Goal: Task Accomplishment & Management: Manage account settings

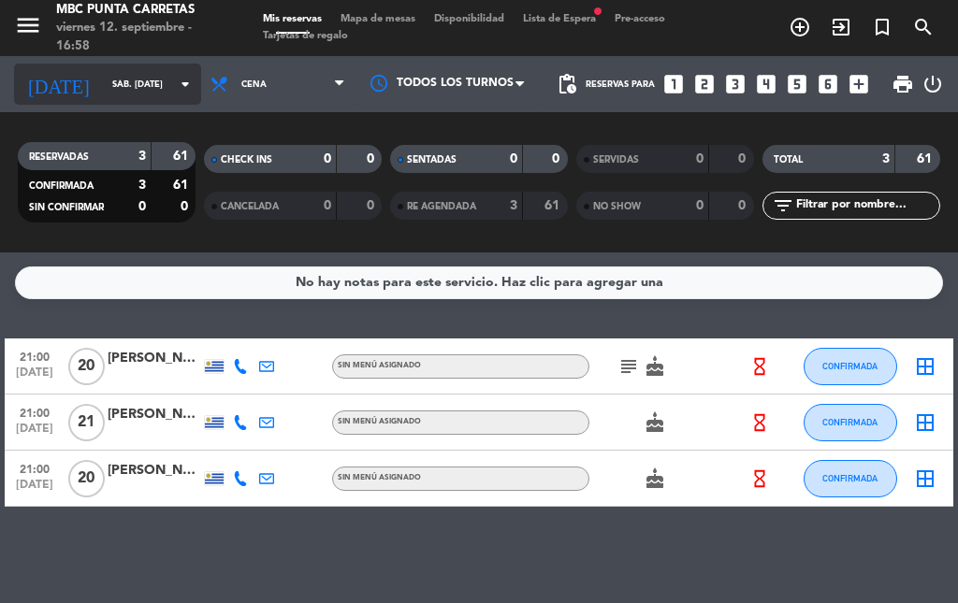
click at [120, 88] on input "sáb. [DATE]" at bounding box center [164, 84] width 123 height 29
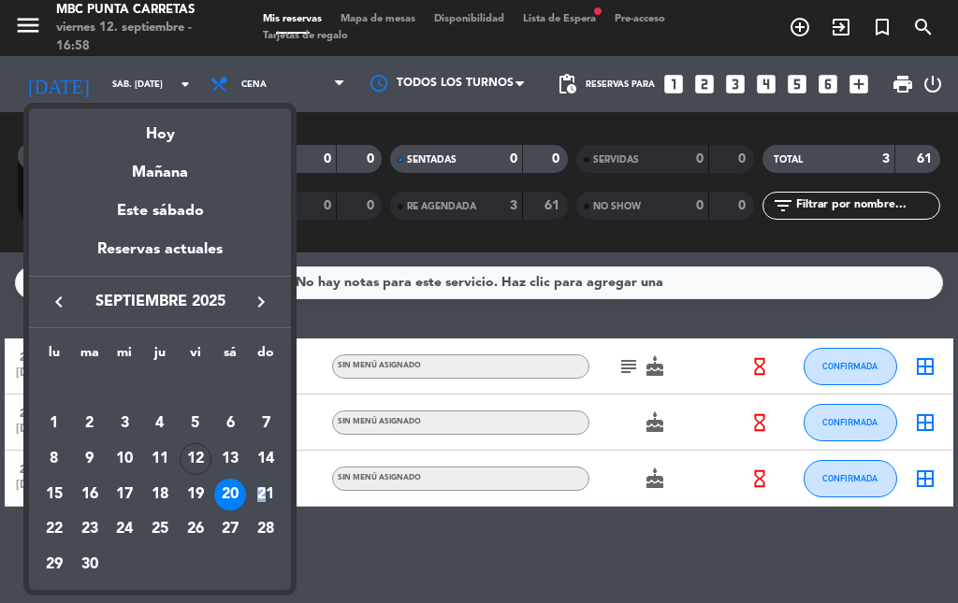
click at [261, 497] on div "21" at bounding box center [266, 495] width 32 height 32
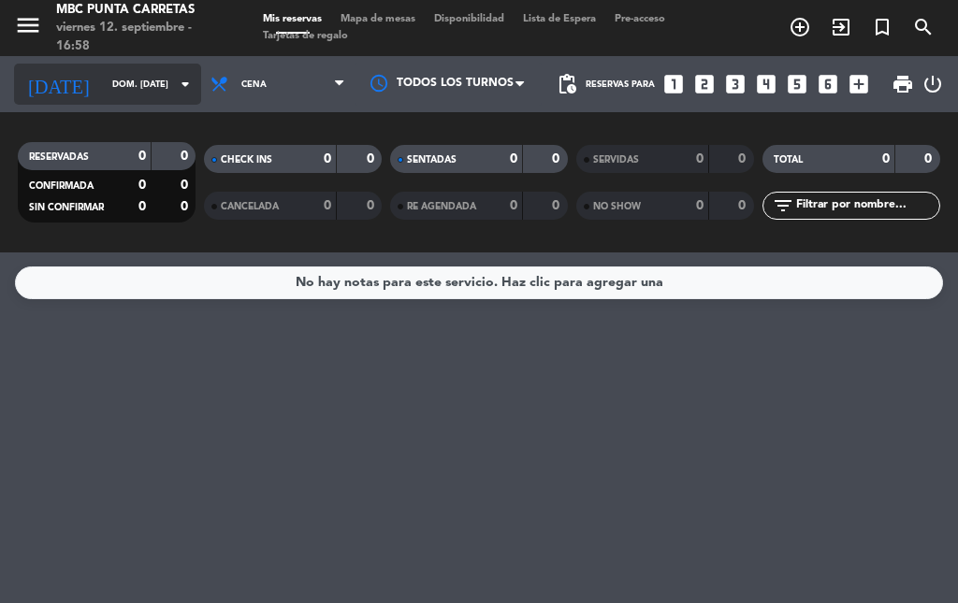
click at [137, 95] on input "dom. [DATE]" at bounding box center [164, 84] width 123 height 29
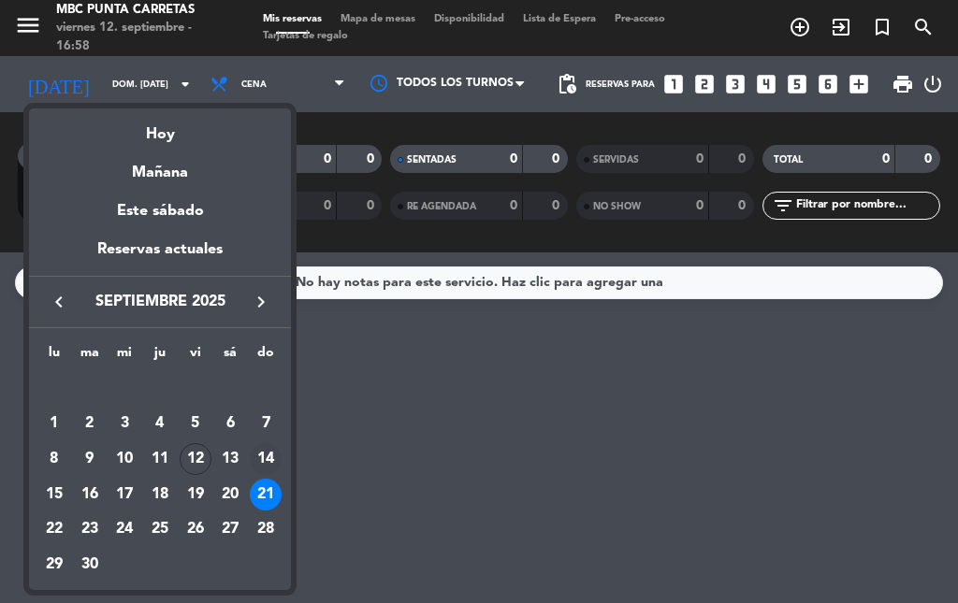
click at [260, 460] on div "14" at bounding box center [266, 459] width 32 height 32
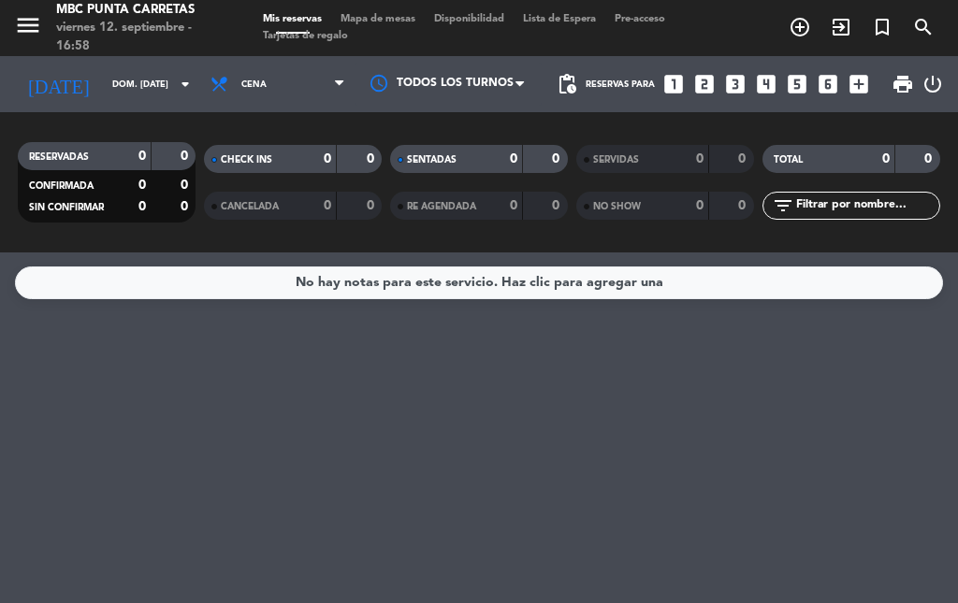
type input "dom. [DATE]"
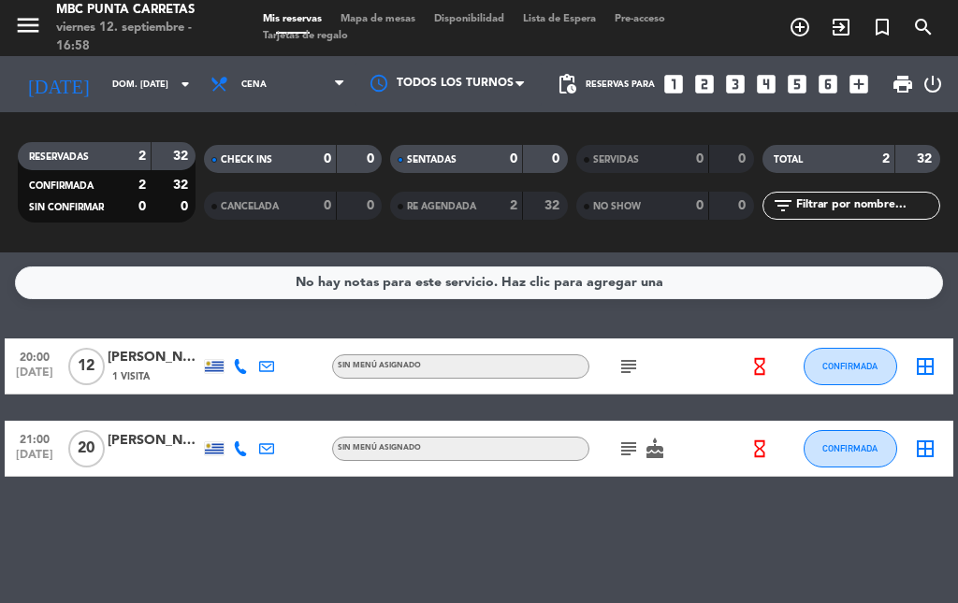
click at [169, 383] on div "1 Visita" at bounding box center [155, 377] width 94 height 16
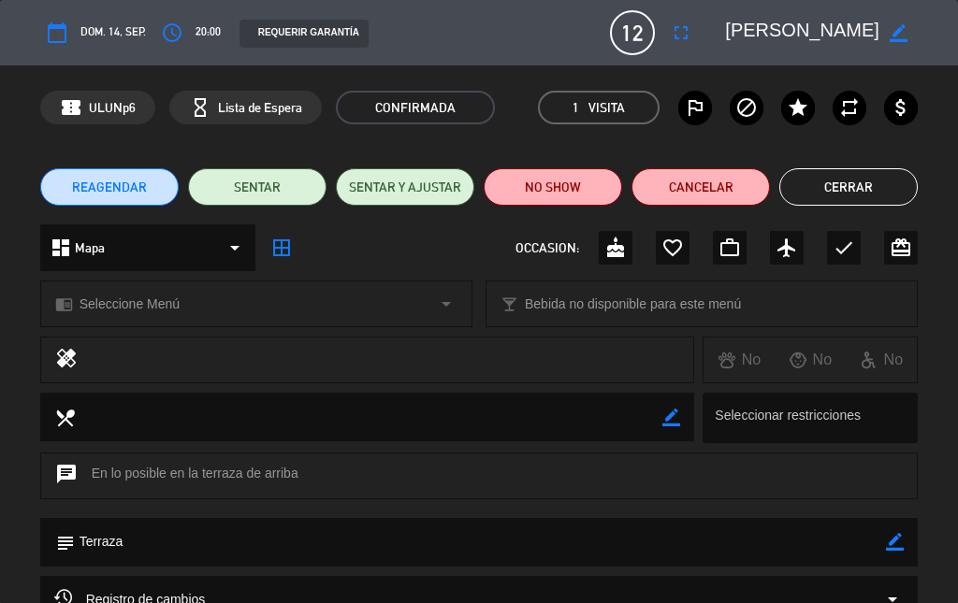
click at [890, 544] on icon "border_color" at bounding box center [895, 542] width 18 height 18
type textarea "Terraza ///"
click at [892, 543] on icon at bounding box center [895, 542] width 18 height 18
click at [875, 177] on button "Cerrar" at bounding box center [848, 186] width 138 height 37
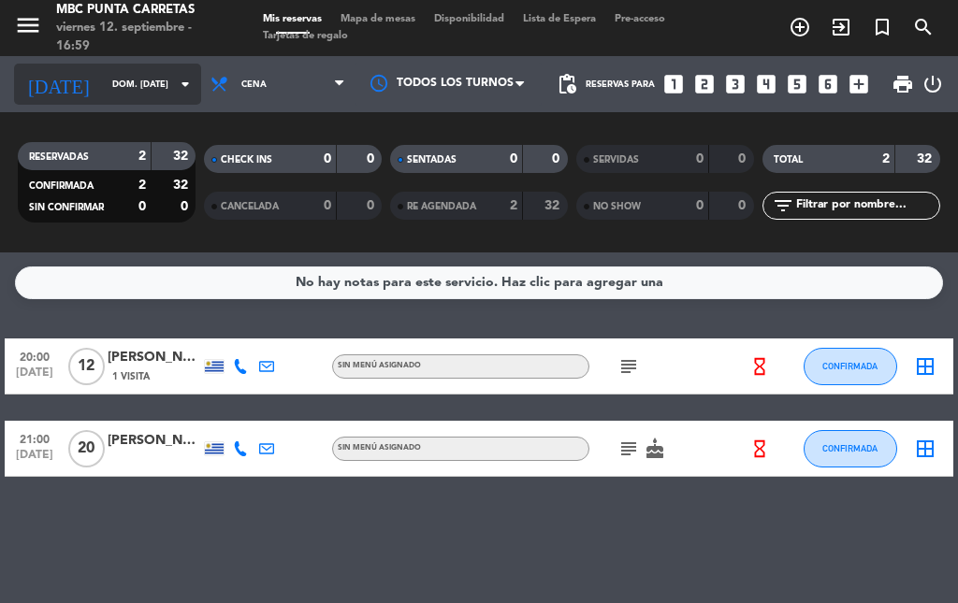
click at [130, 78] on input "dom. [DATE]" at bounding box center [164, 84] width 123 height 29
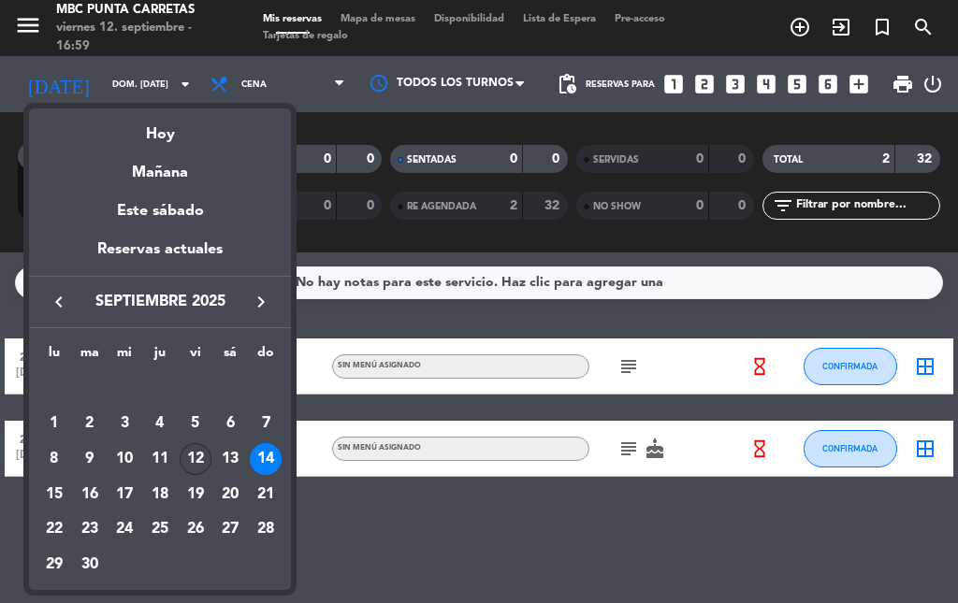
click at [200, 457] on div "12" at bounding box center [196, 459] width 32 height 32
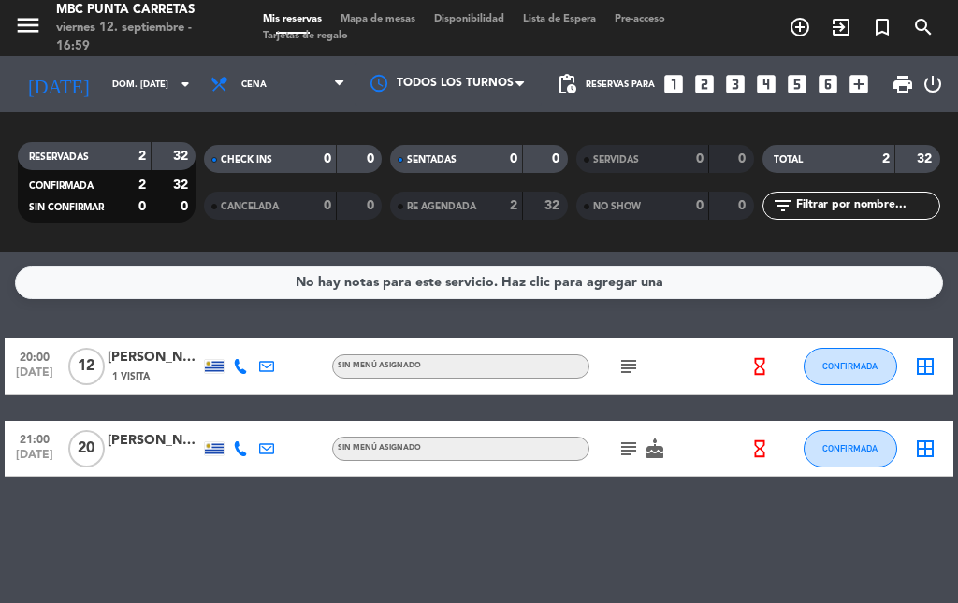
type input "vie. [DATE]"
